Goal: Task Accomplishment & Management: Use online tool/utility

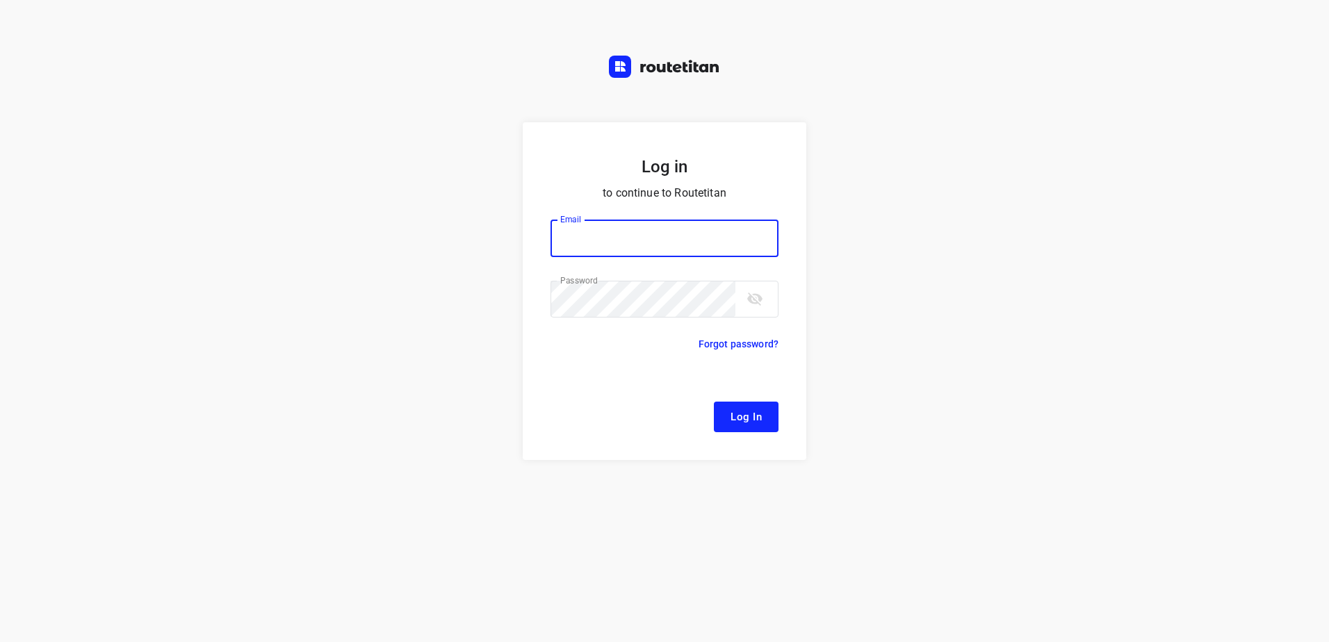
type input "[EMAIL_ADDRESS][DOMAIN_NAME]"
click at [755, 417] on span "Log In" at bounding box center [746, 417] width 31 height 18
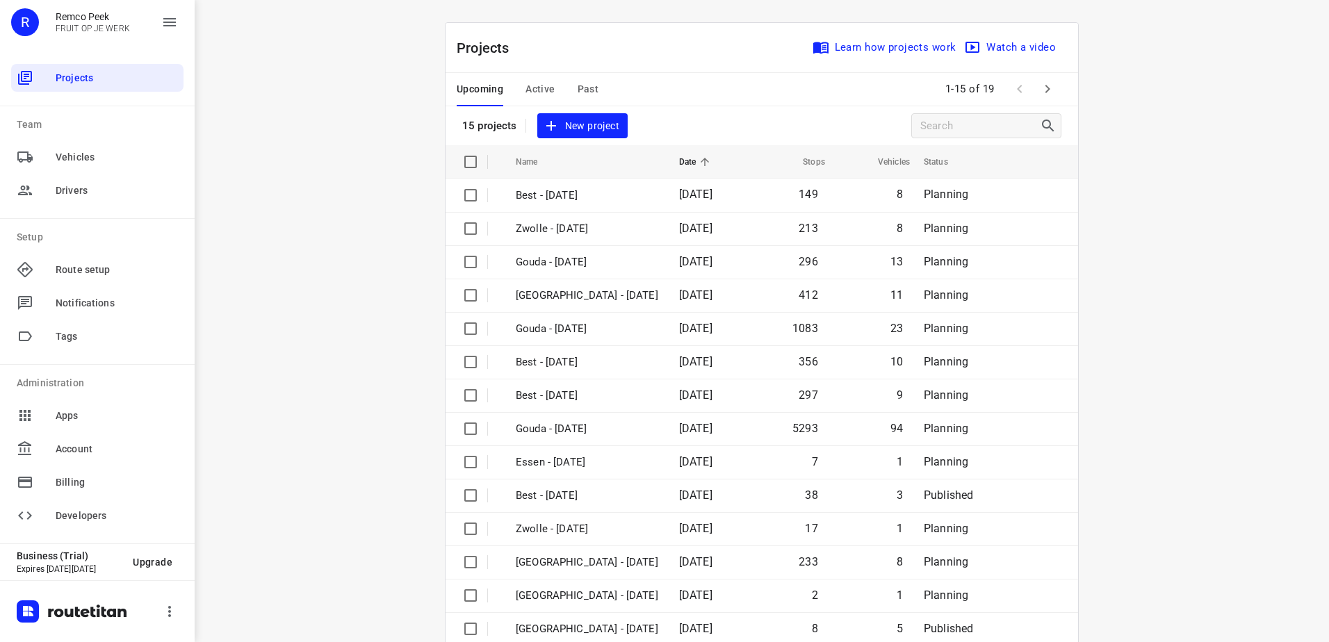
click at [535, 97] on span "Active" at bounding box center [540, 89] width 29 height 17
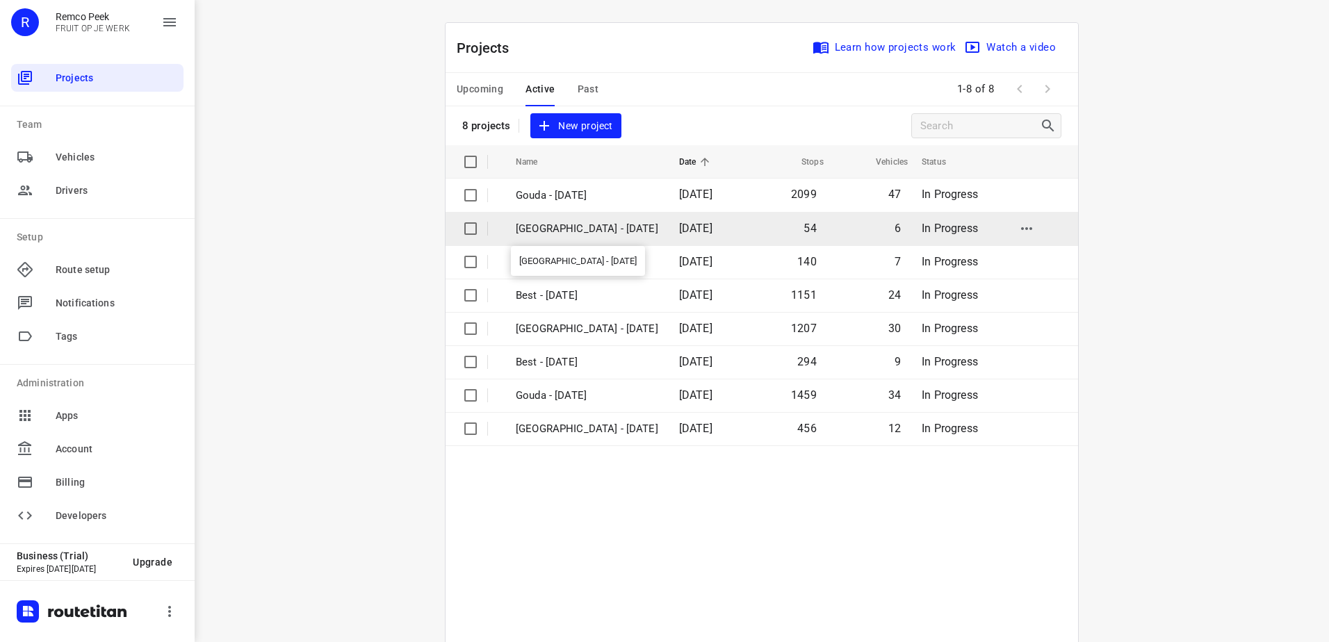
click at [574, 227] on p "[GEOGRAPHIC_DATA] - [DATE]" at bounding box center [587, 229] width 143 height 16
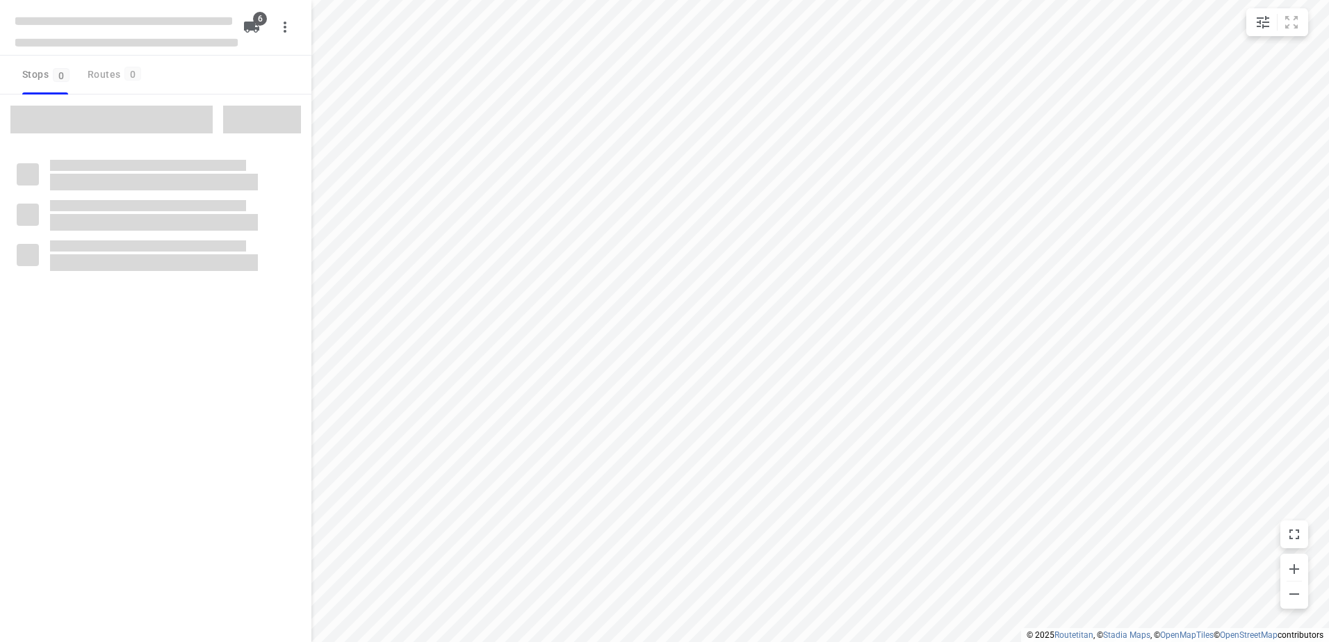
checkbox input "true"
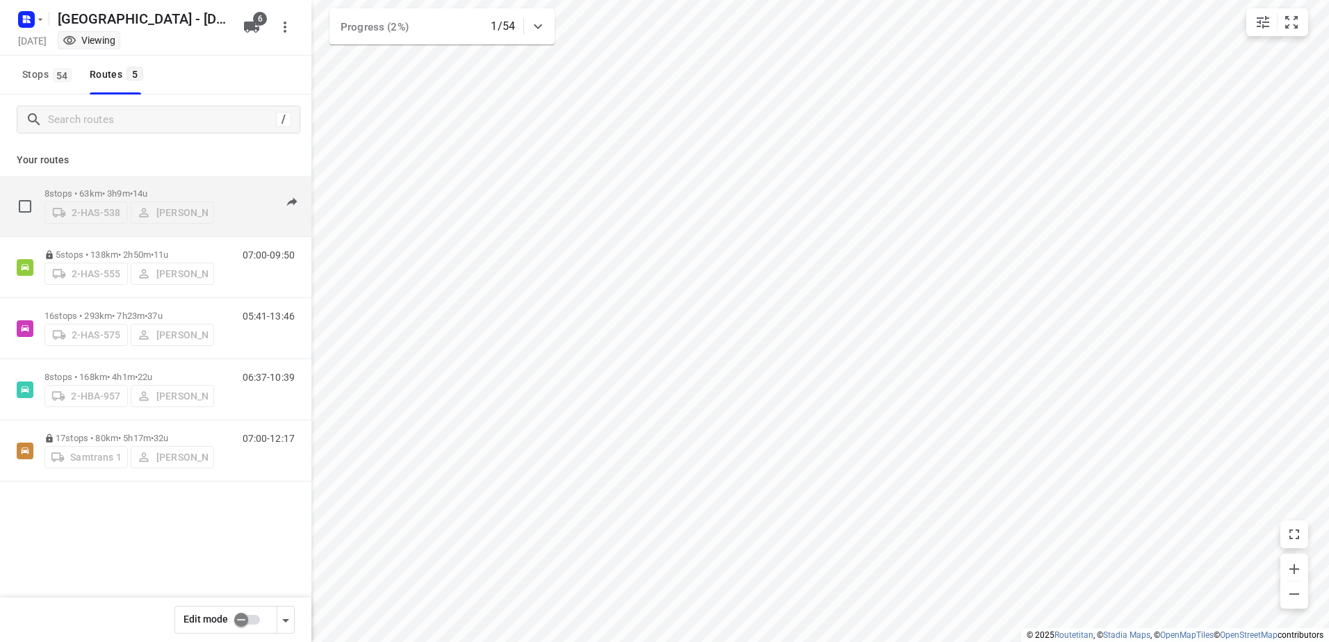
click at [86, 193] on p "8 stops • 63km • 3h9m • 14u" at bounding box center [129, 193] width 170 height 10
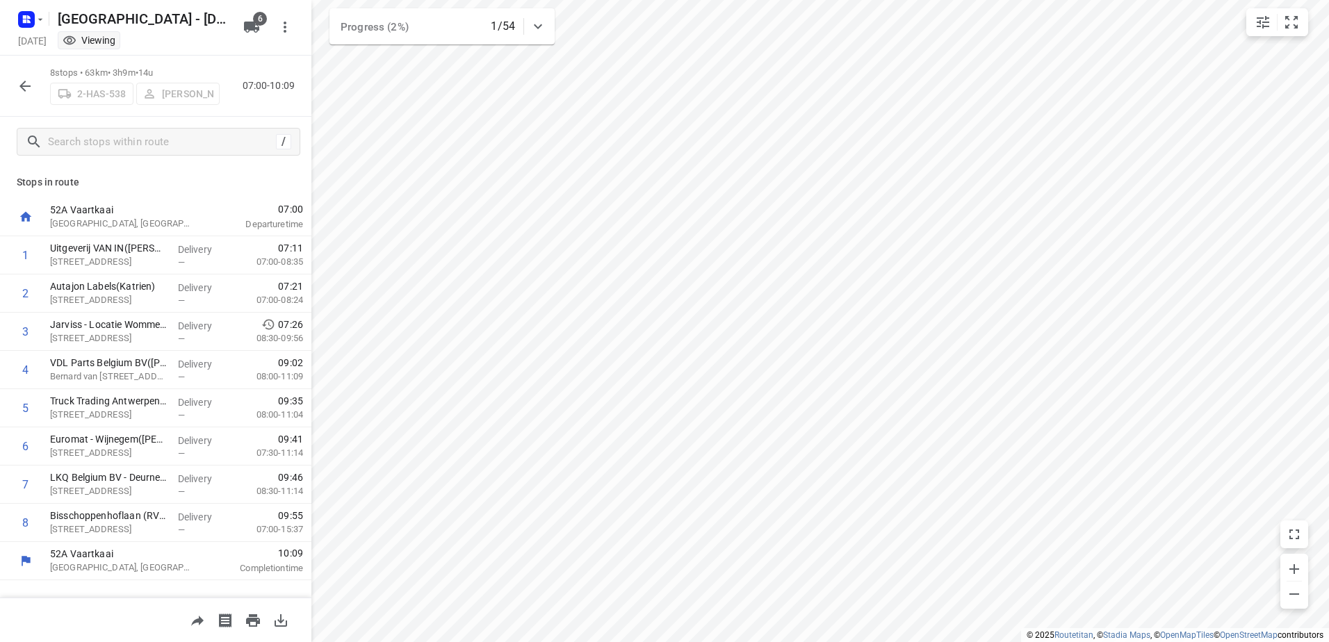
click at [88, 210] on p "52A Vaartkaai" at bounding box center [122, 210] width 145 height 14
click at [25, 87] on icon "button" at bounding box center [25, 86] width 17 height 17
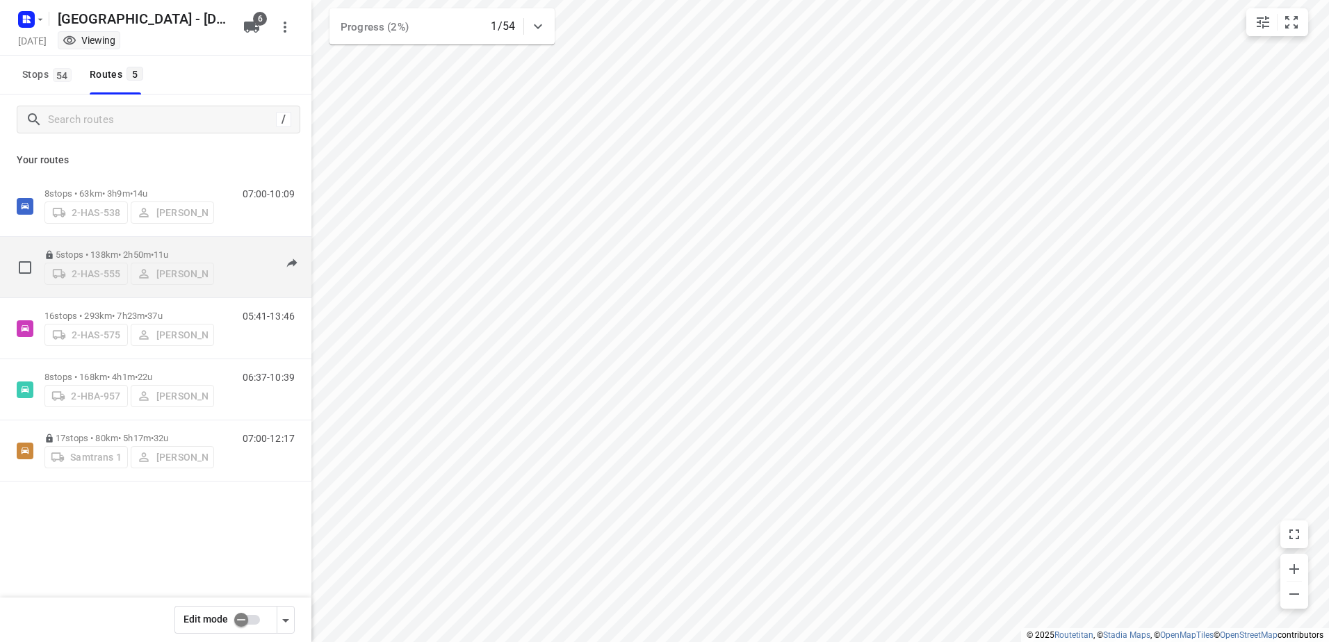
click at [95, 260] on div "2-HAS-555 [PERSON_NAME]" at bounding box center [129, 272] width 170 height 25
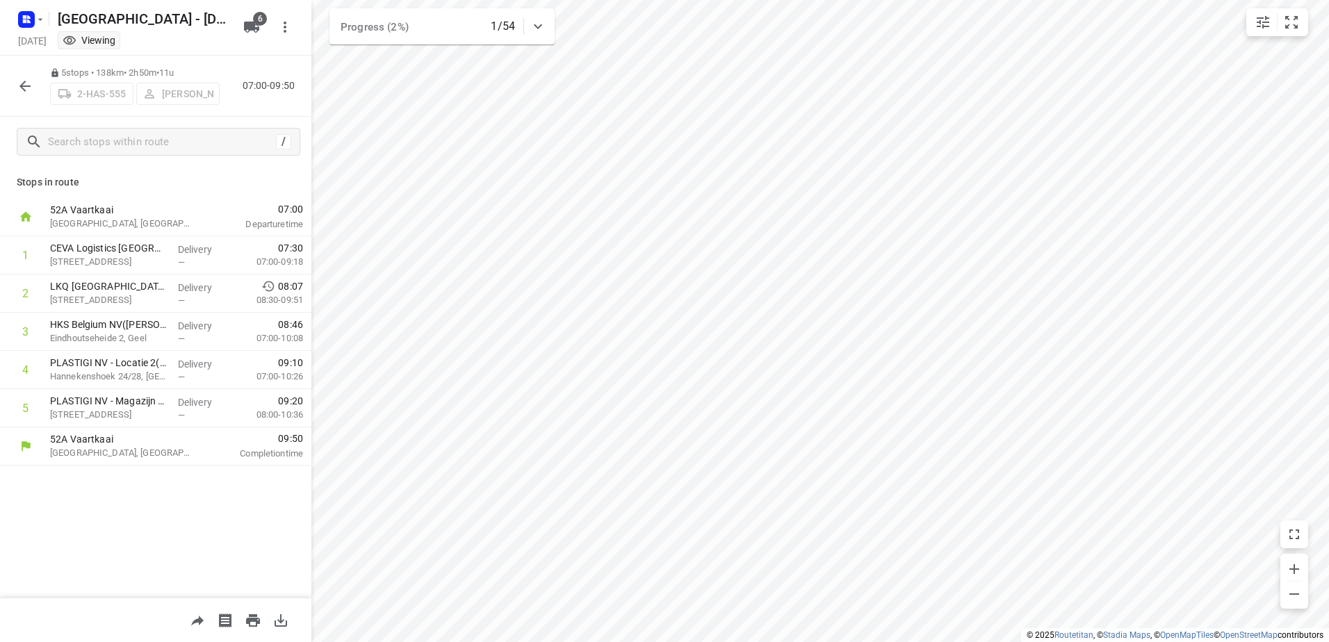
click at [27, 90] on icon "button" at bounding box center [25, 86] width 17 height 17
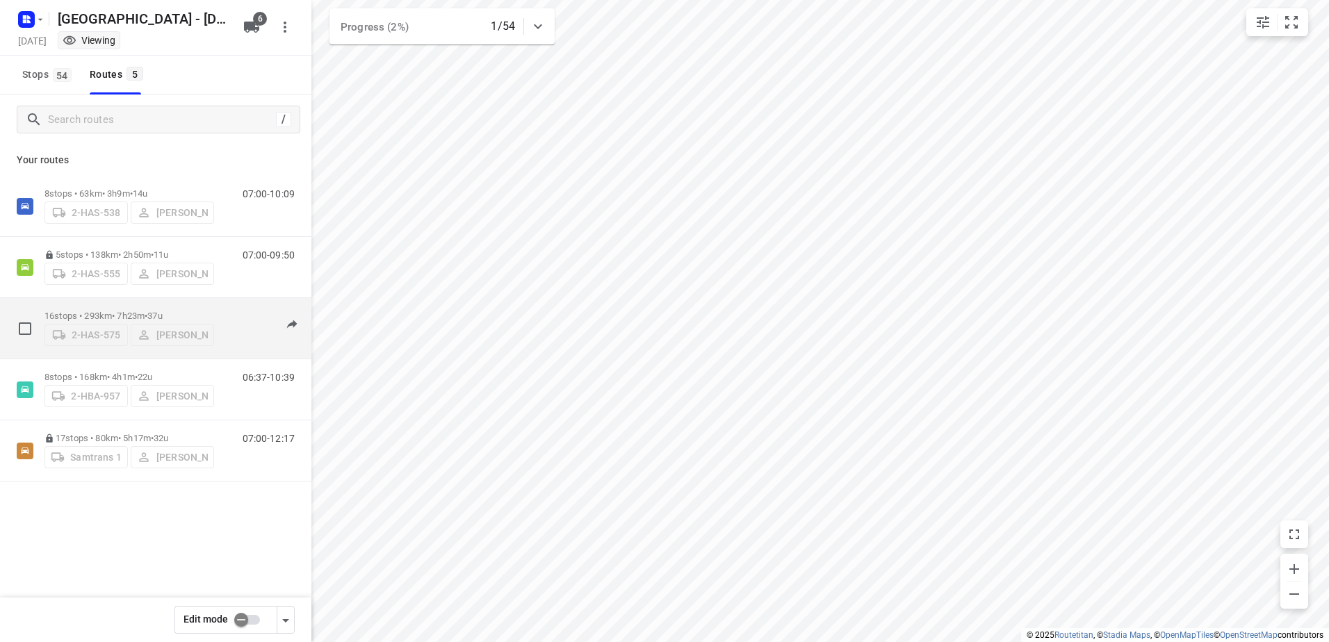
click at [95, 311] on p "16 stops • 293km • 7h23m • 37u" at bounding box center [129, 316] width 170 height 10
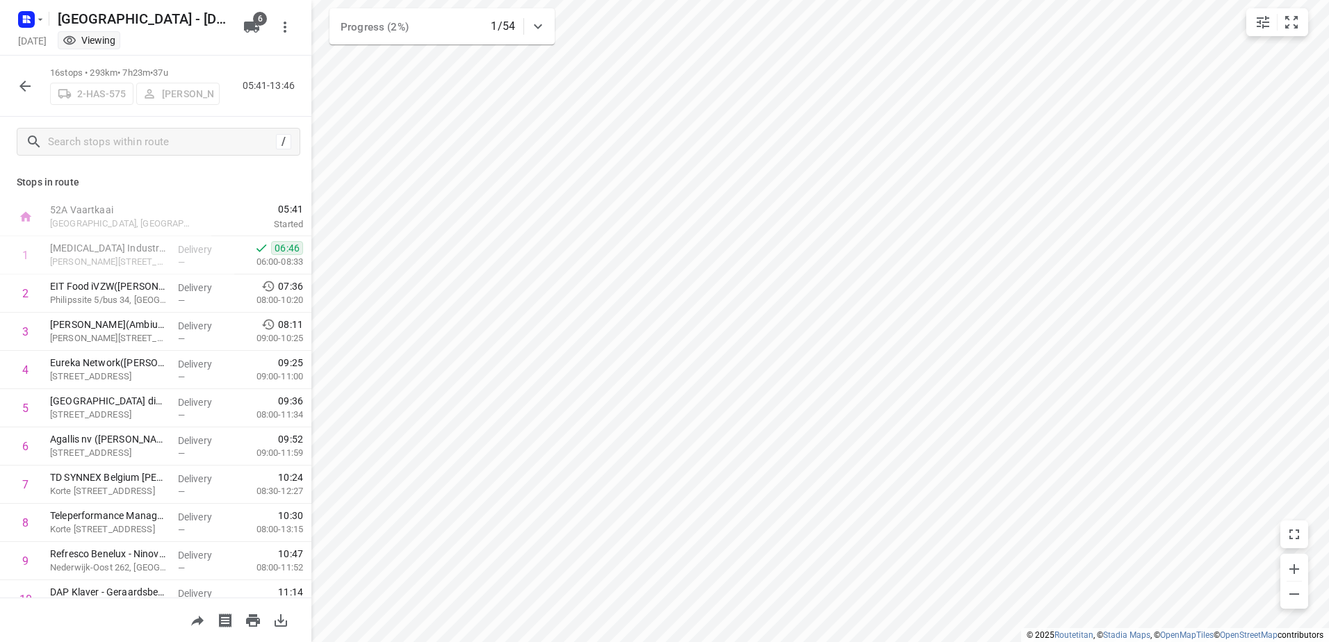
click at [29, 87] on icon "button" at bounding box center [25, 86] width 17 height 17
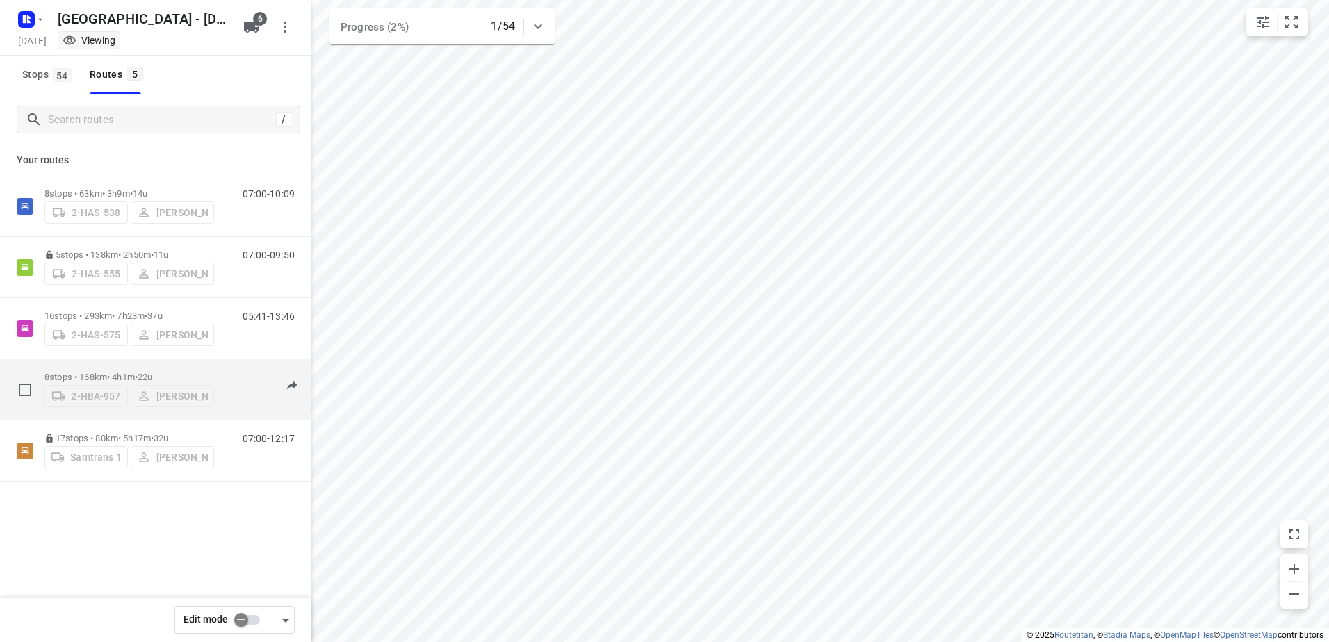
click at [95, 373] on p "8 stops • 168km • 4h1m • 22u" at bounding box center [129, 377] width 170 height 10
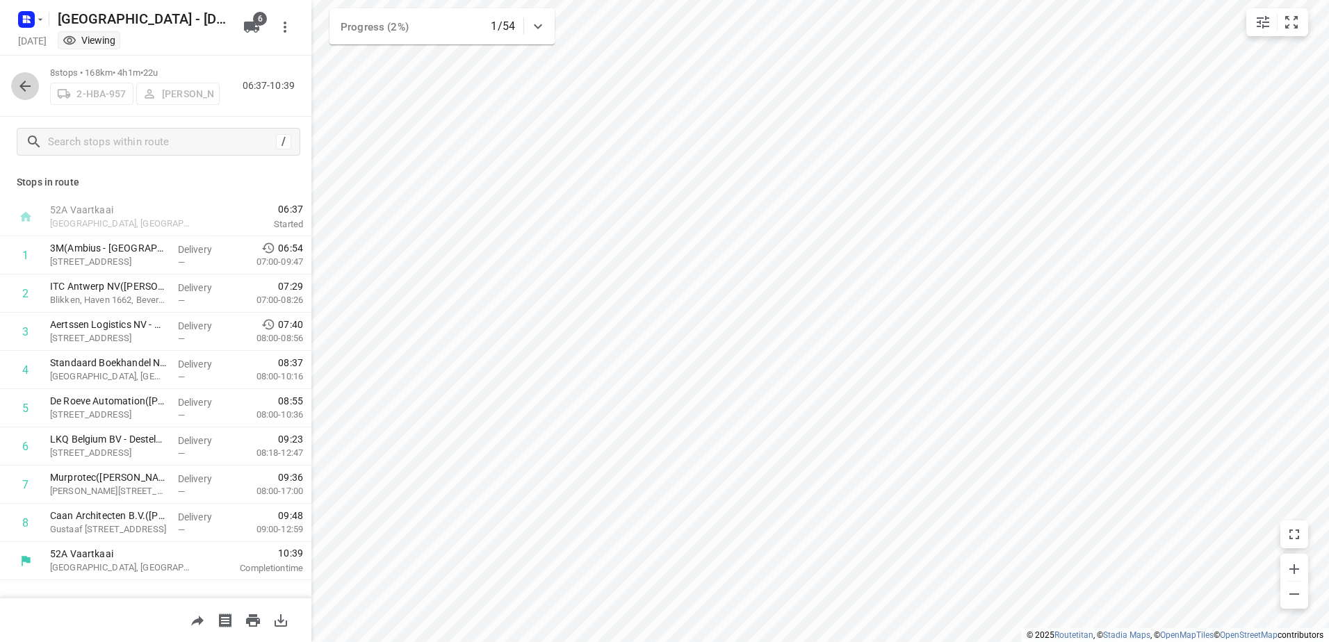
click at [26, 88] on icon "button" at bounding box center [25, 86] width 17 height 17
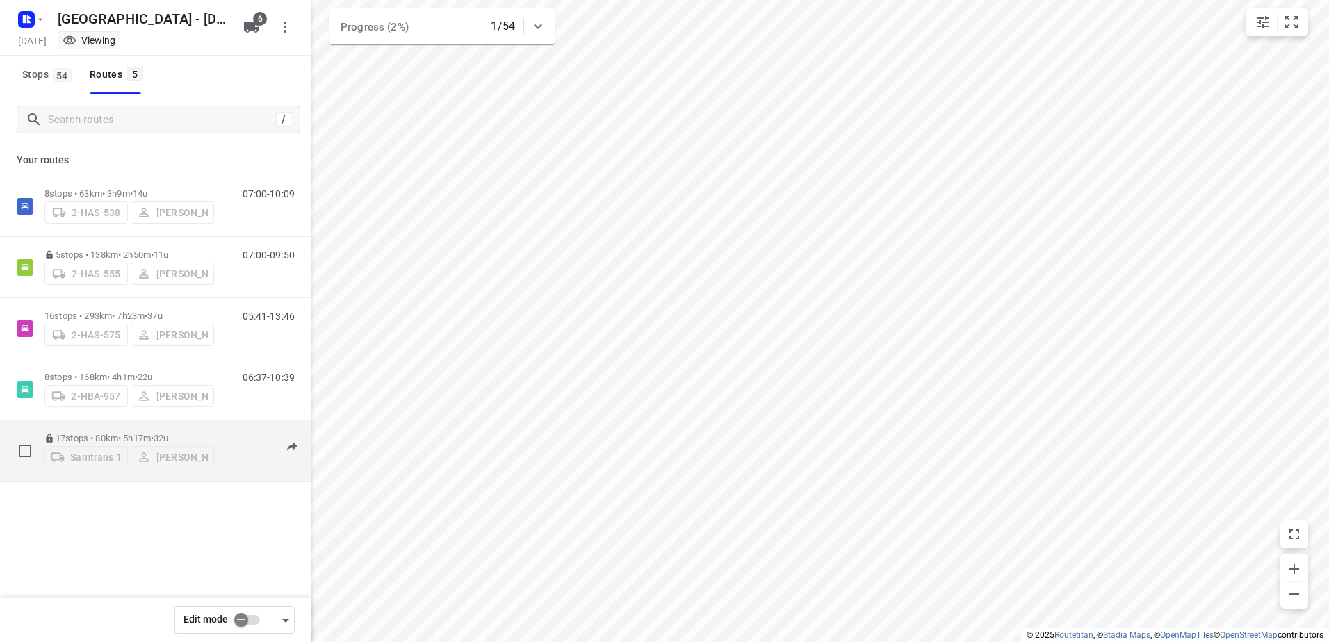
click at [124, 426] on div "17 stops • 80km • 5h17m • 32u Samtrans 1 [PERSON_NAME]" at bounding box center [129, 450] width 170 height 49
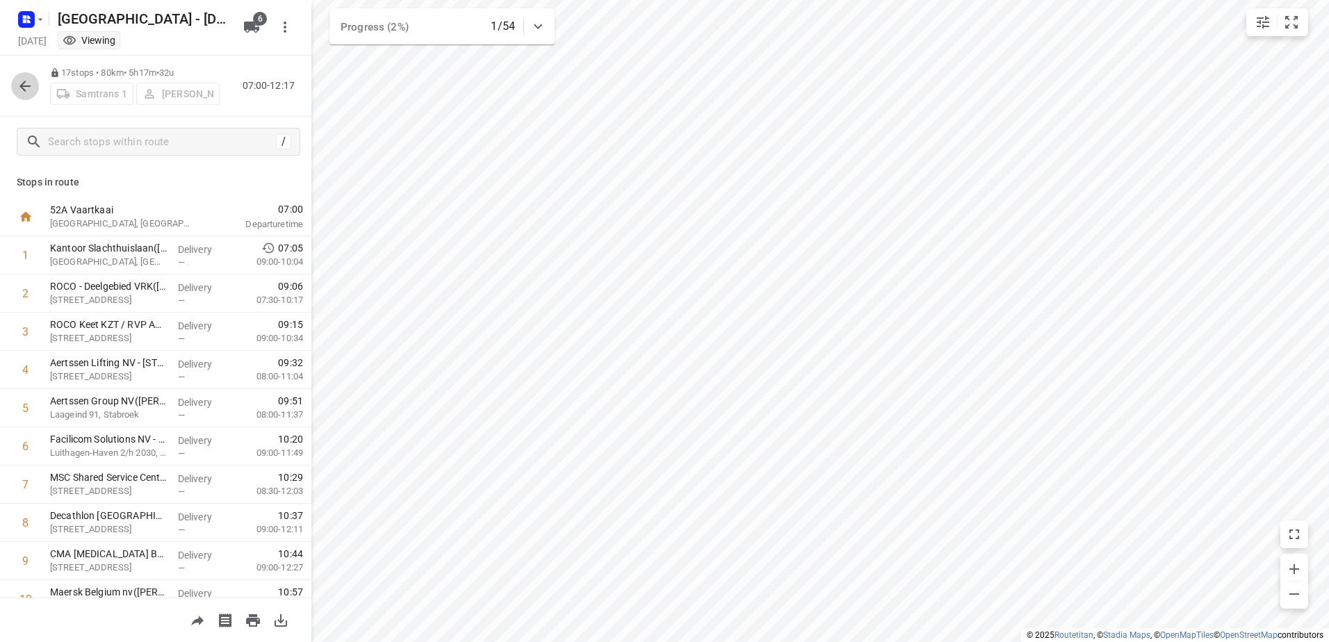
click at [28, 86] on icon "button" at bounding box center [24, 86] width 11 height 11
